Goal: Book appointment/travel/reservation

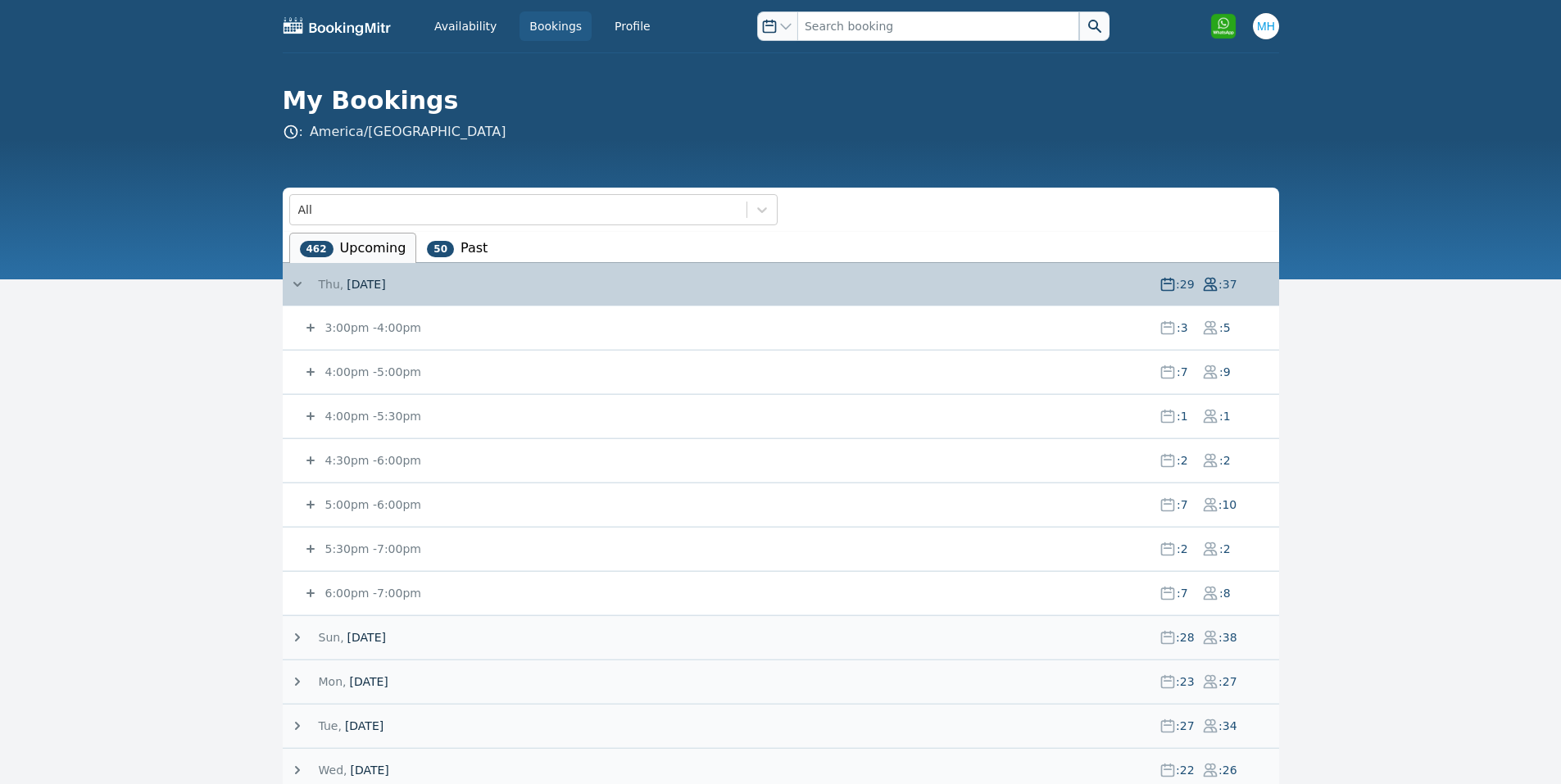
click at [374, 375] on small "4:00pm - 5:00pm" at bounding box center [371, 371] width 99 height 13
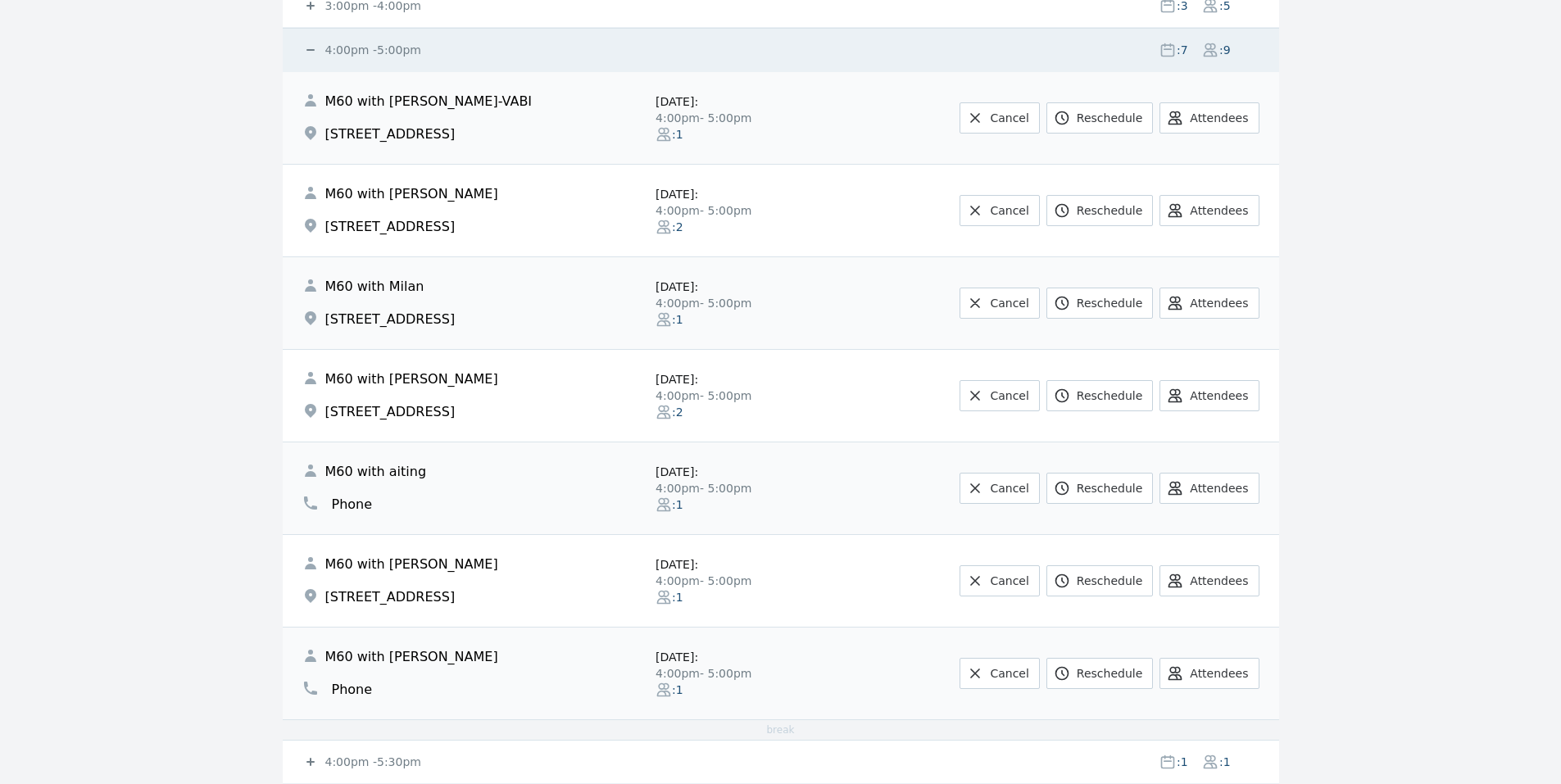
scroll to position [328, 0]
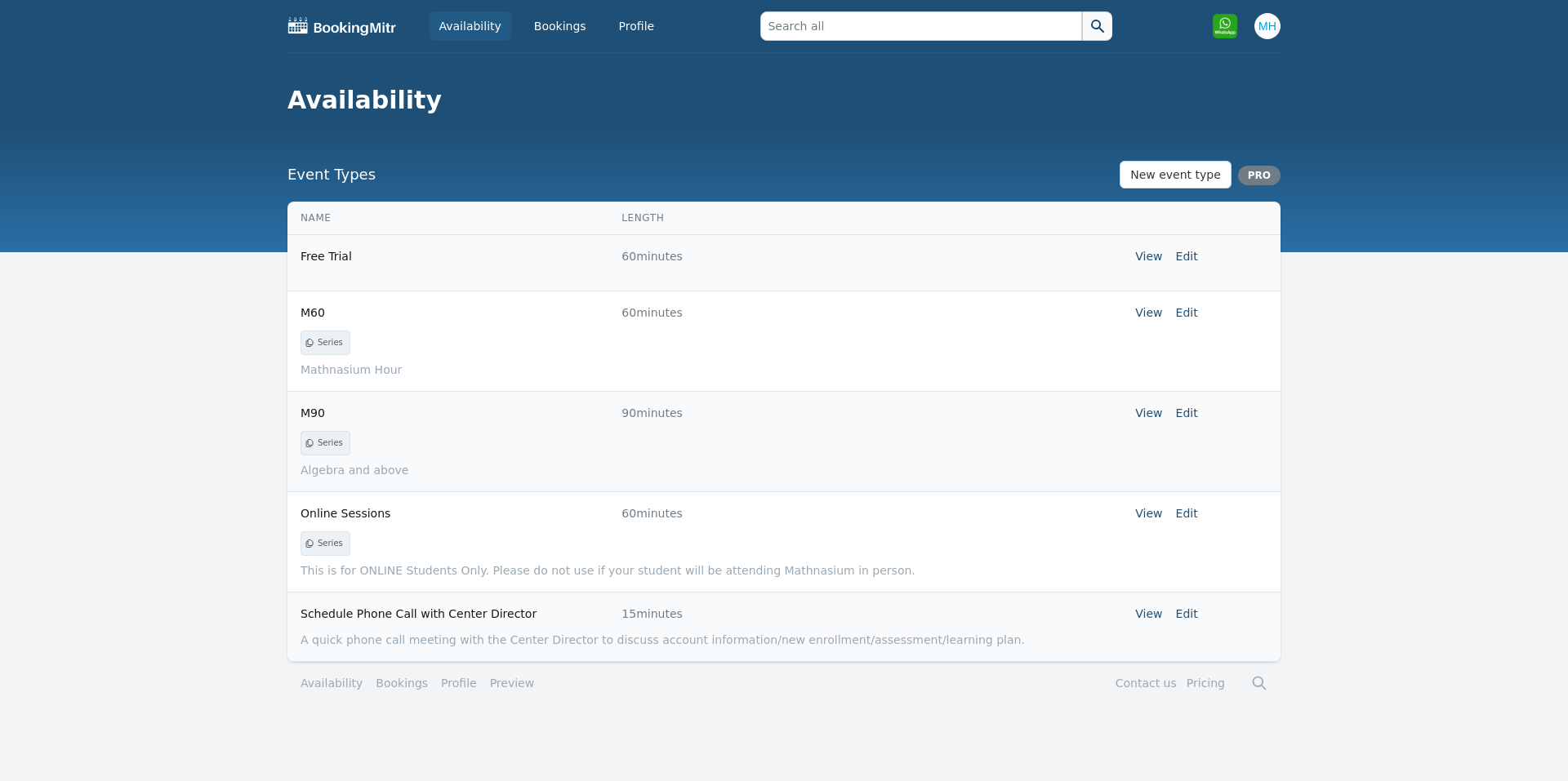
click at [555, 8] on div "Availability Bookings Profile Open user menu Open main menu" at bounding box center [783, 26] width 993 height 52
click at [554, 13] on link "Bookings" at bounding box center [560, 26] width 72 height 30
click at [549, 32] on link "Bookings" at bounding box center [560, 26] width 72 height 30
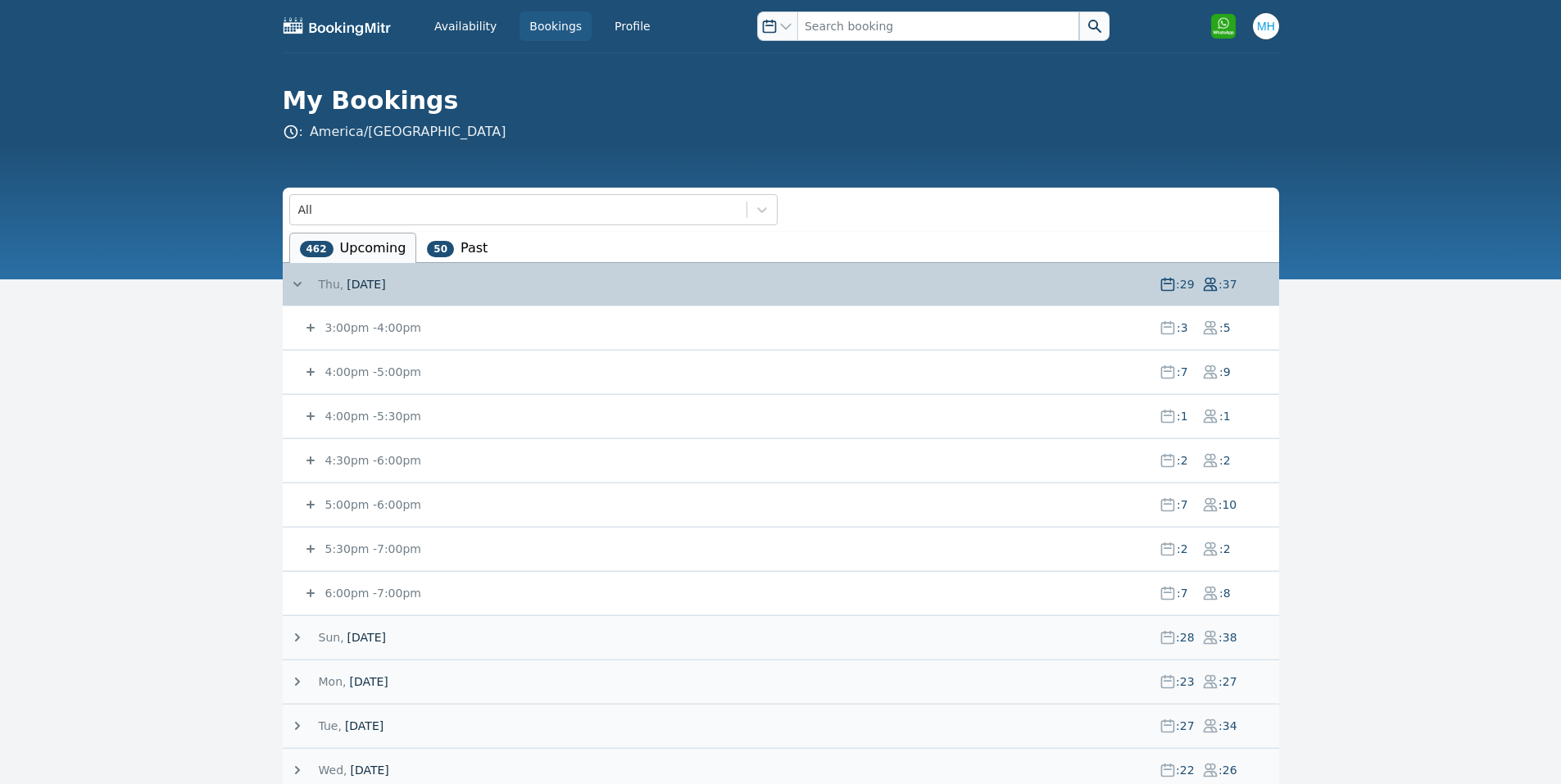
click at [393, 375] on small "4:00pm - 5:00pm" at bounding box center [371, 371] width 99 height 13
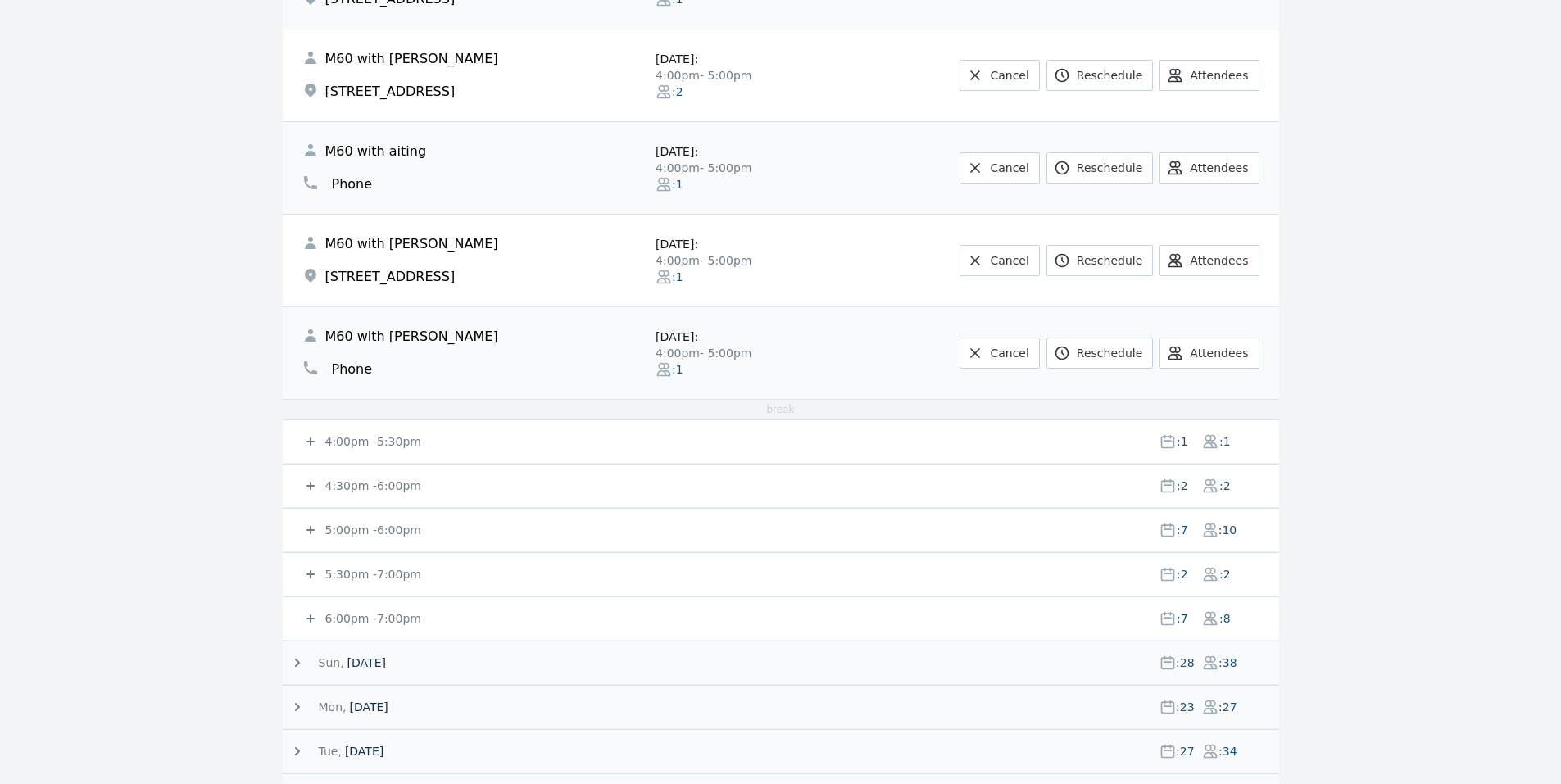
scroll to position [655, 0]
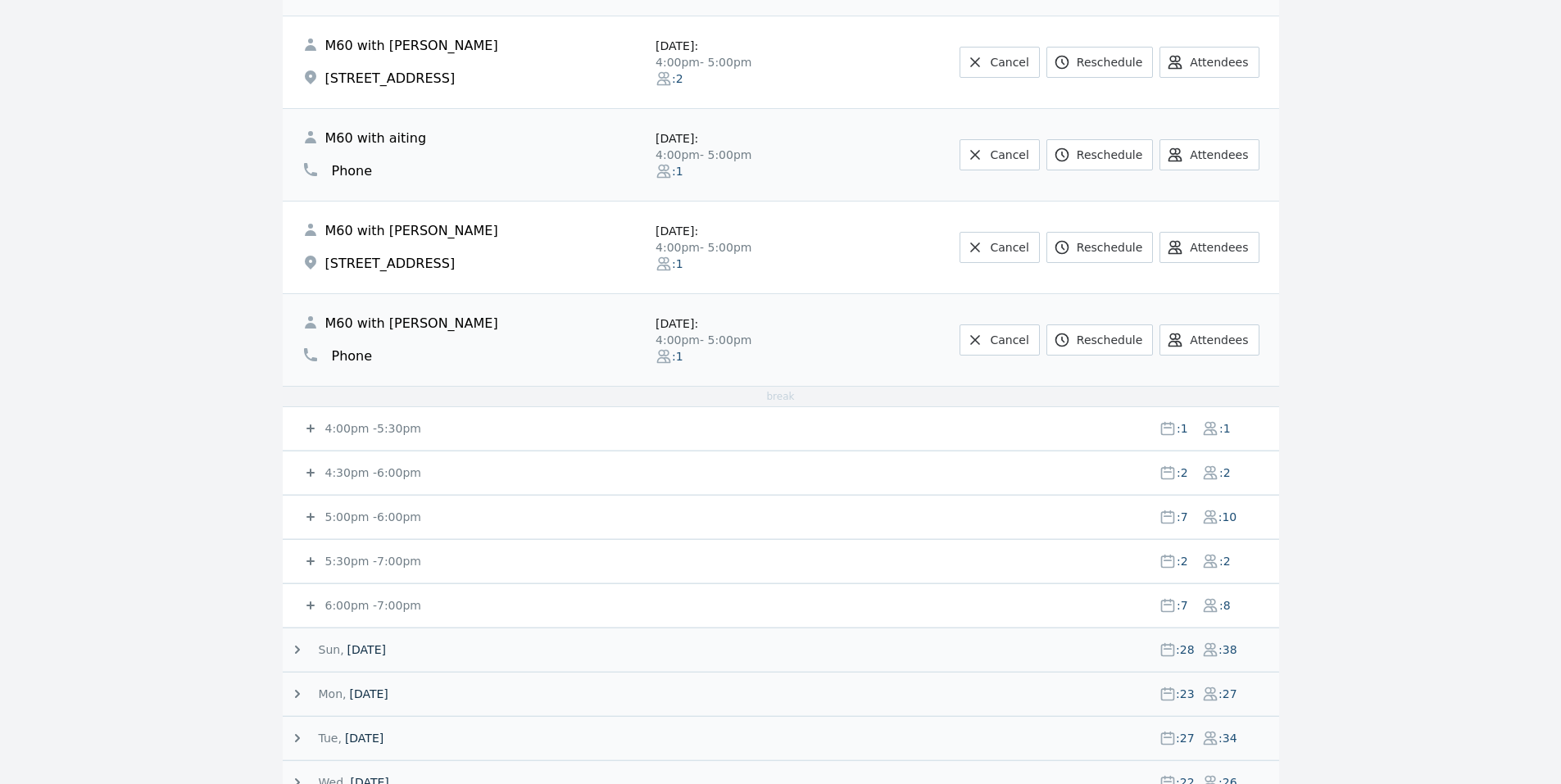
click at [371, 474] on small "4:30pm - 6:00pm" at bounding box center [371, 472] width 99 height 13
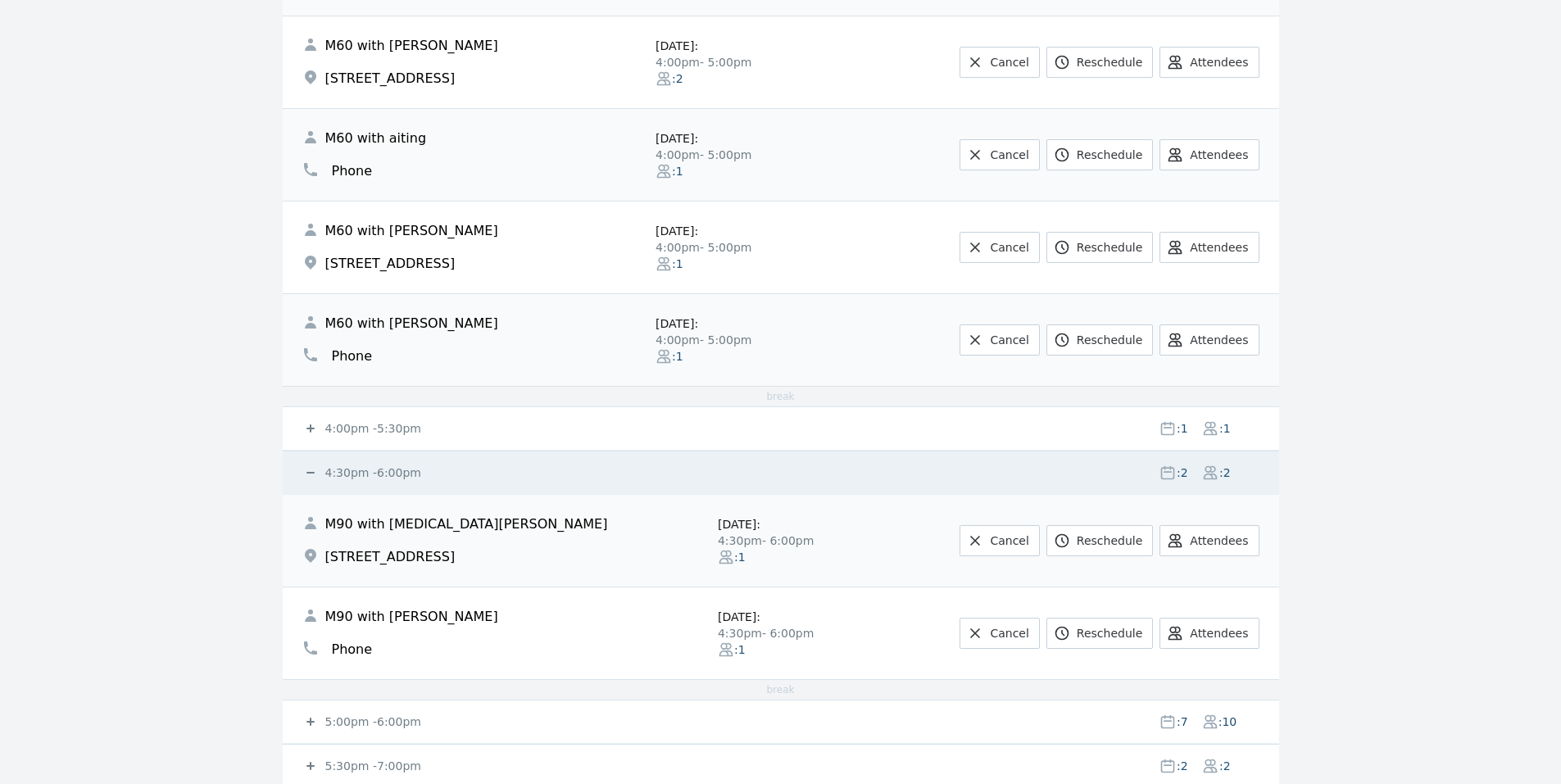
click at [371, 474] on small "4:30pm - 6:00pm" at bounding box center [371, 472] width 99 height 13
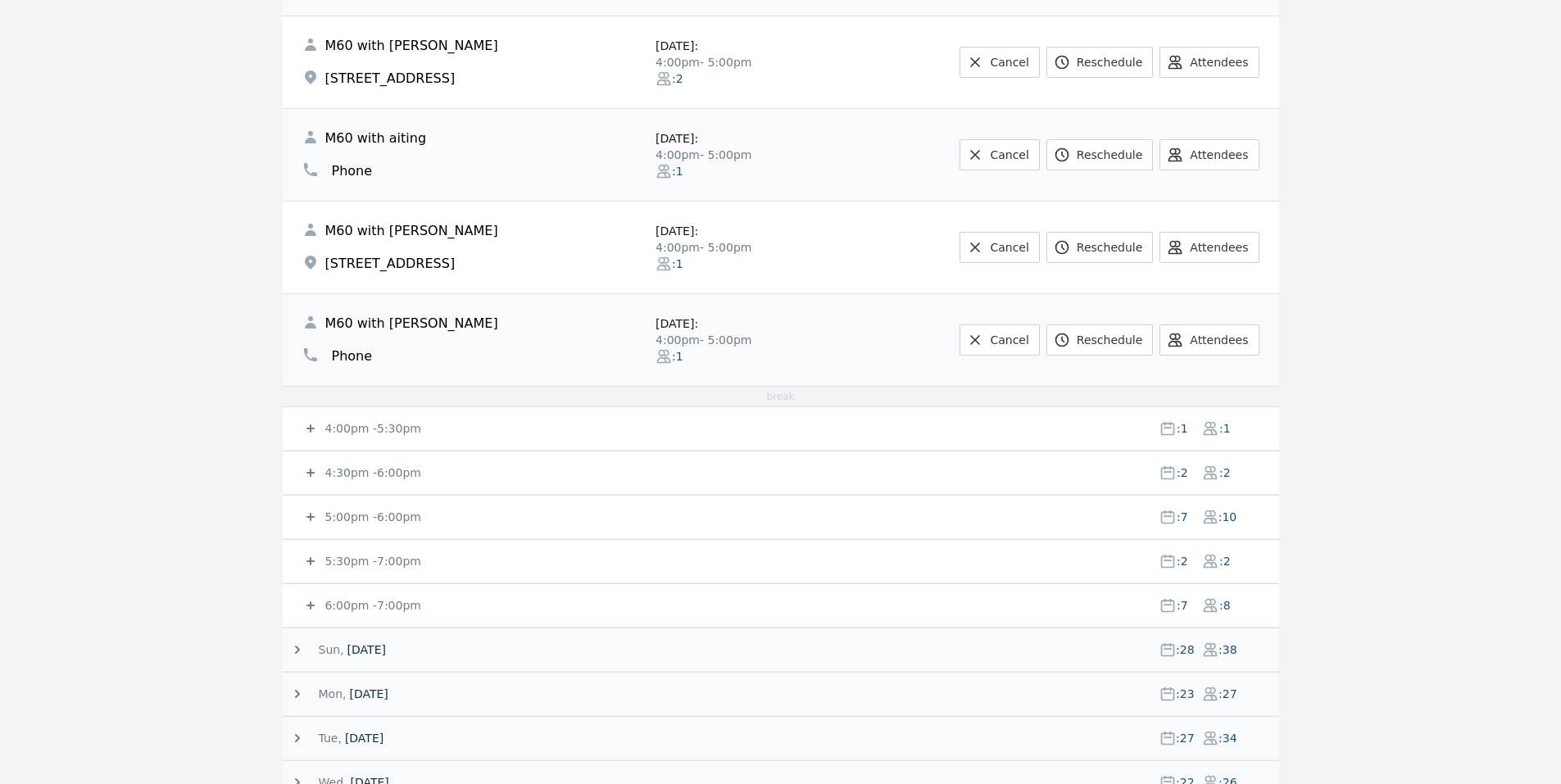
click at [354, 511] on small "5:00pm - 6:00pm" at bounding box center [371, 517] width 99 height 13
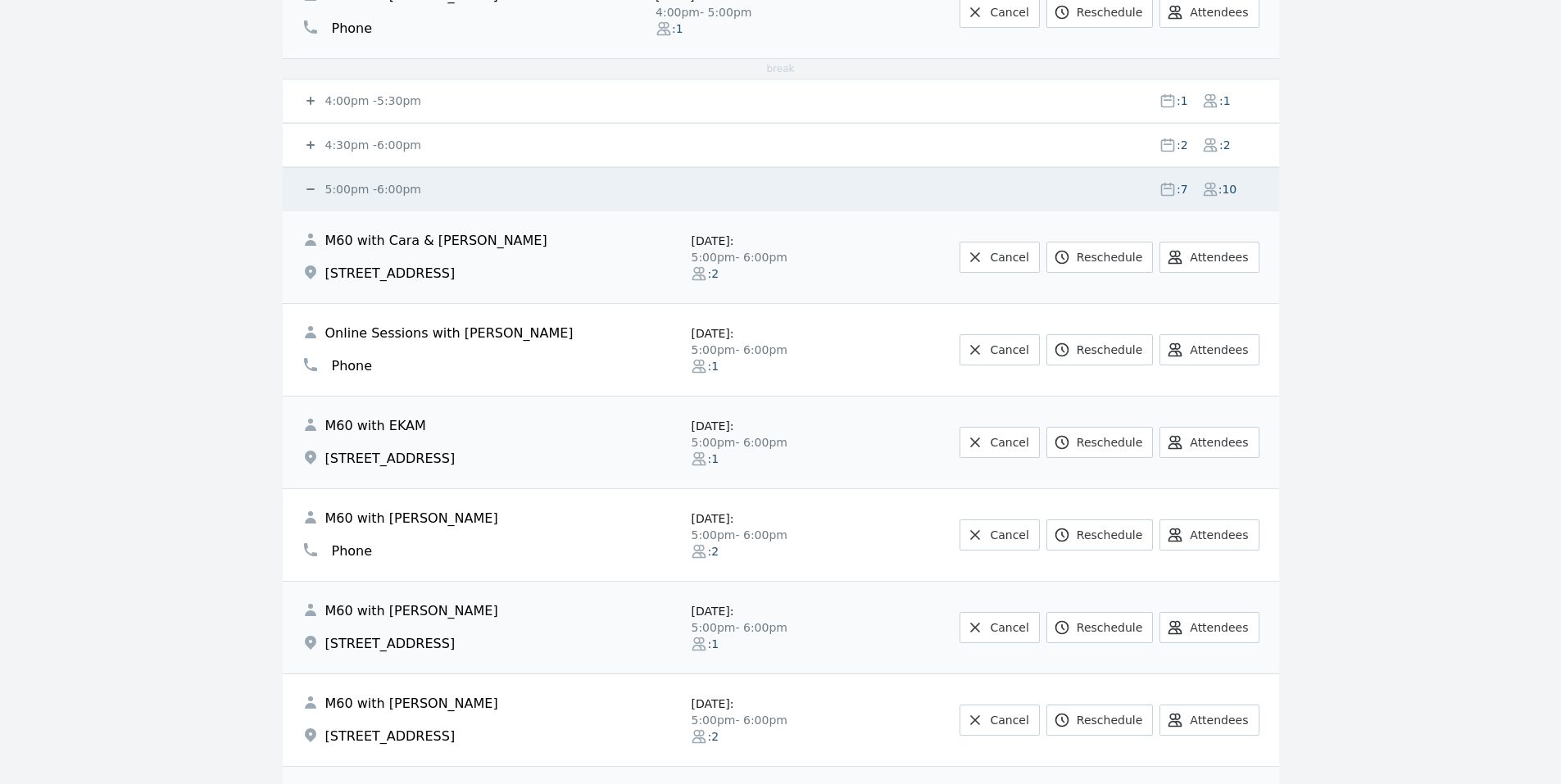
scroll to position [1311, 0]
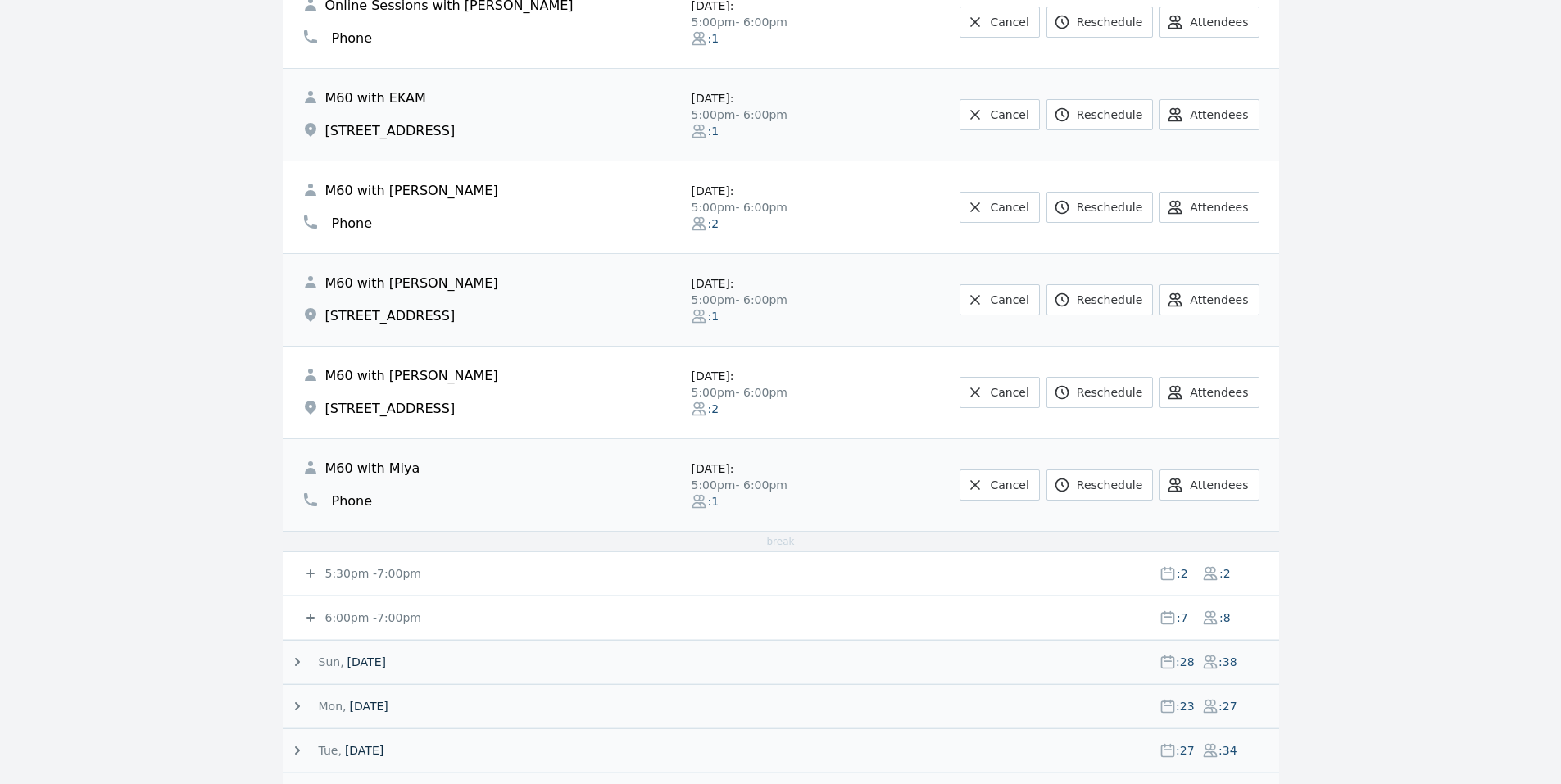
click at [323, 567] on div "5:30pm - 7:00pm : 2 : 2" at bounding box center [790, 573] width 977 height 43
click at [354, 625] on small "6:00pm - 7:00pm" at bounding box center [371, 618] width 99 height 13
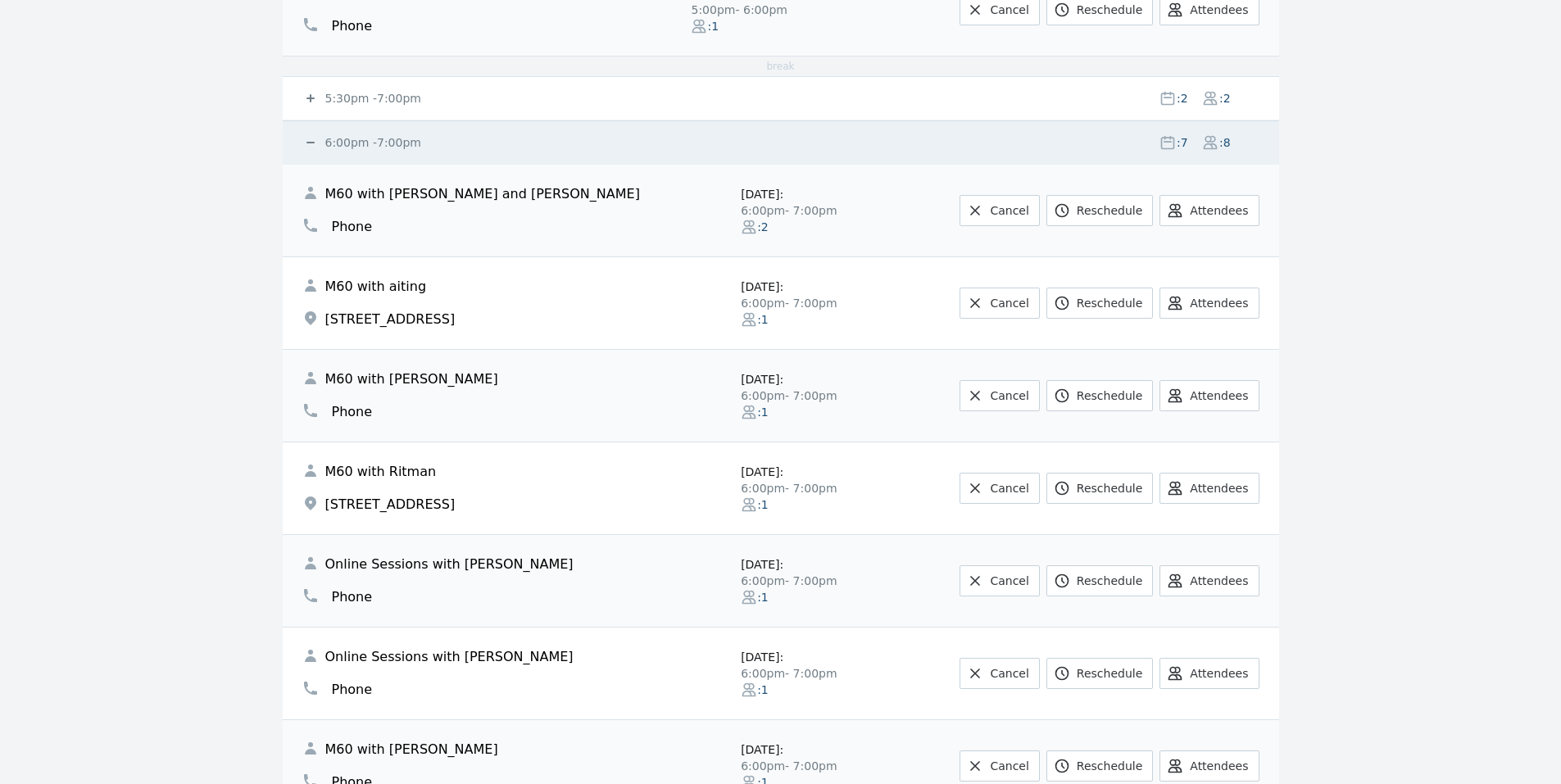
scroll to position [1967, 0]
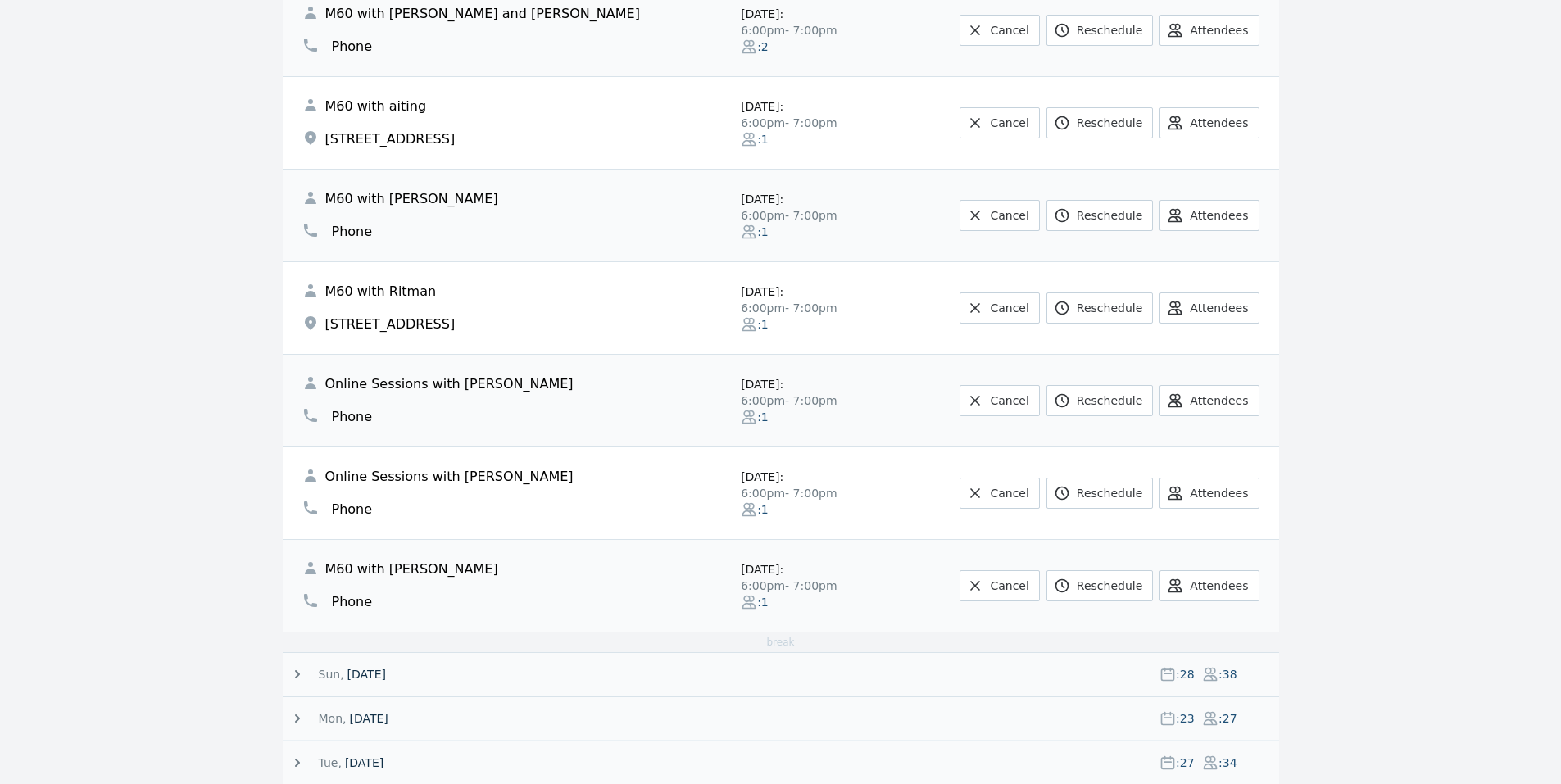
click at [1430, 158] on main "All 462 Upcoming 50 Past Thu, 4 September 25 : 29 : 37 3:00pm - 4:00pm : 3 : 5 …" at bounding box center [780, 219] width 1561 height 3996
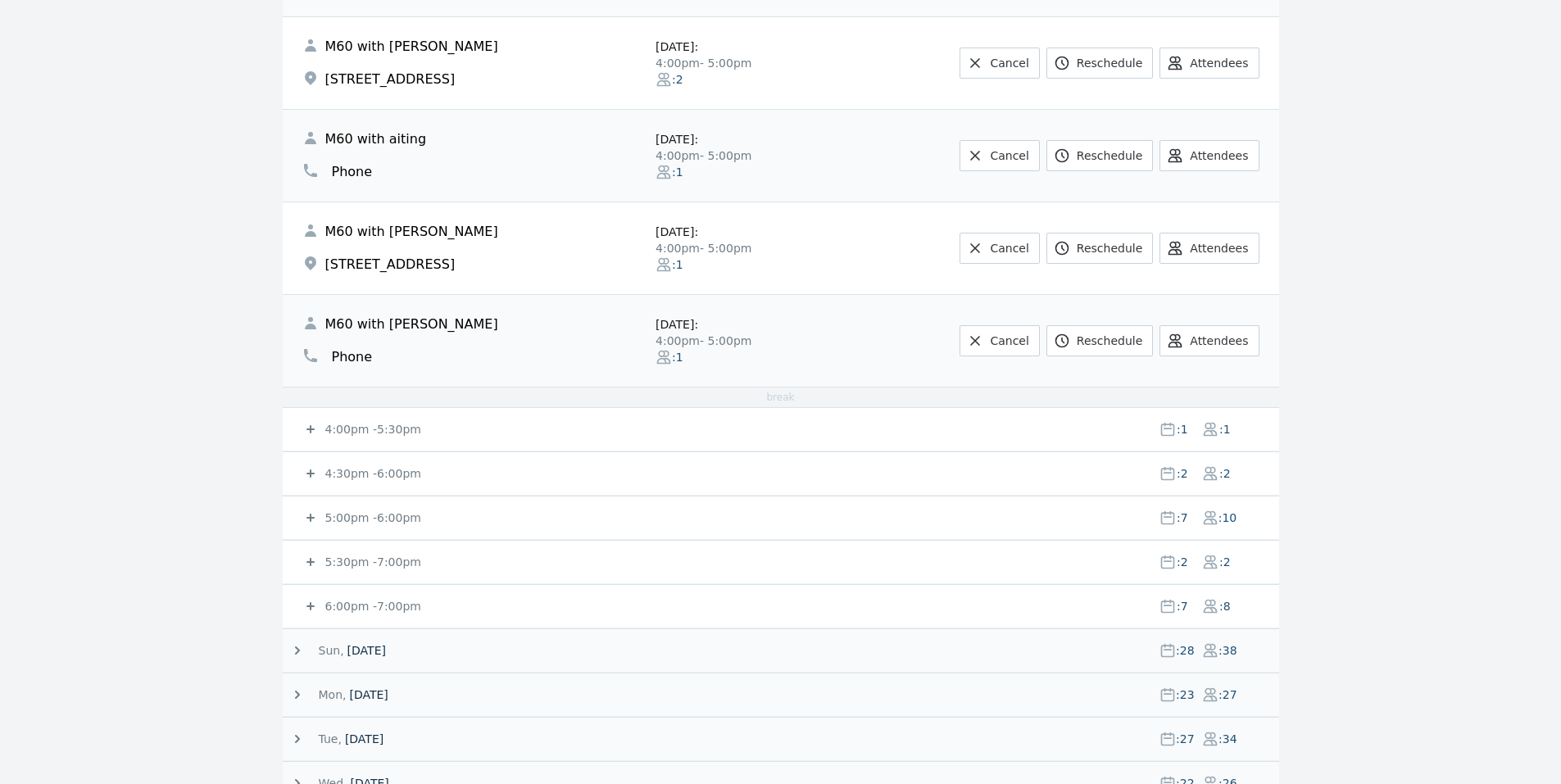
scroll to position [655, 0]
